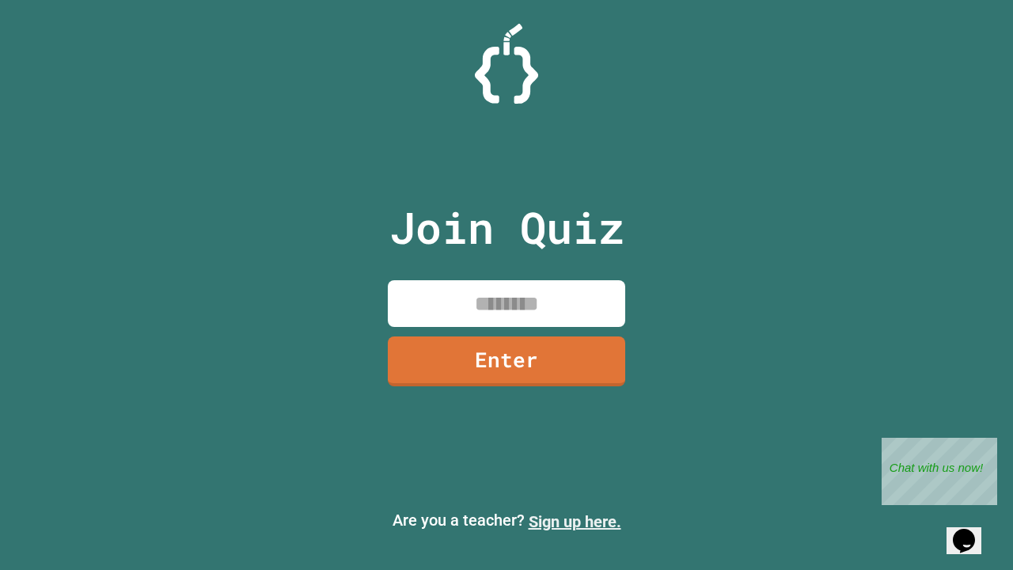
click at [575, 522] on link "Sign up here." at bounding box center [575, 521] width 93 height 19
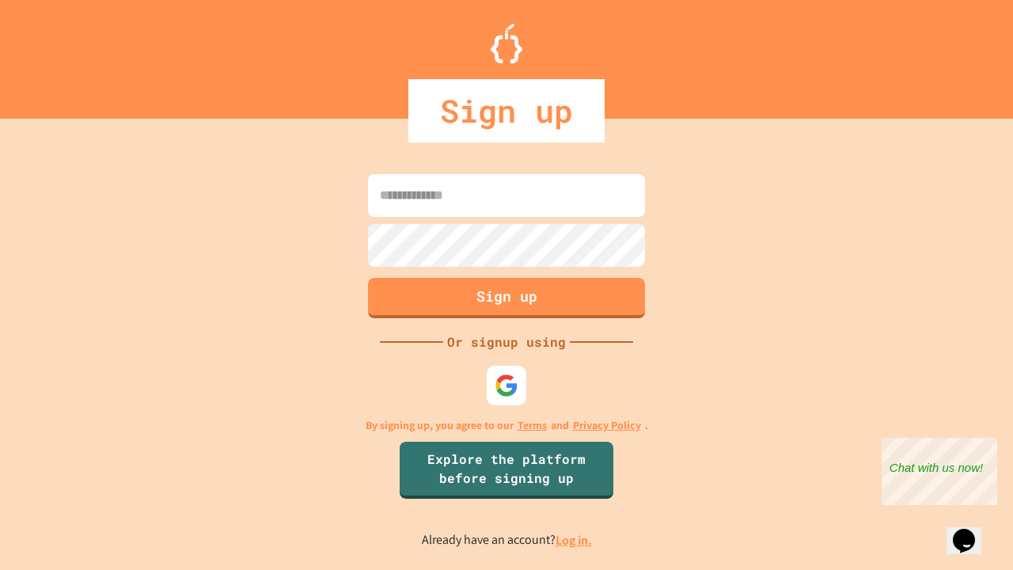
click at [575, 540] on link "Log in." at bounding box center [574, 540] width 36 height 17
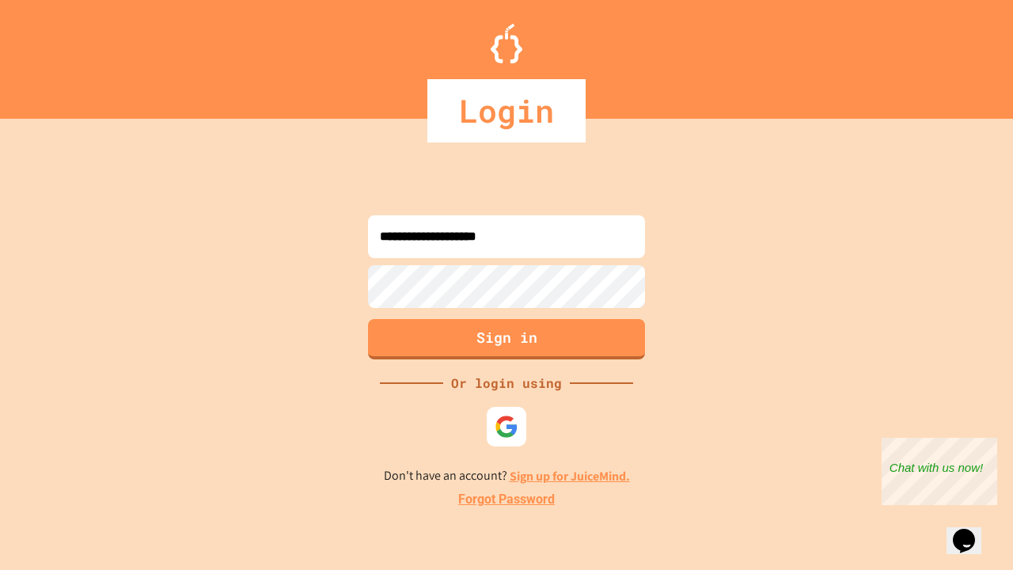
type input "**********"
